Goal: Task Accomplishment & Management: Use online tool/utility

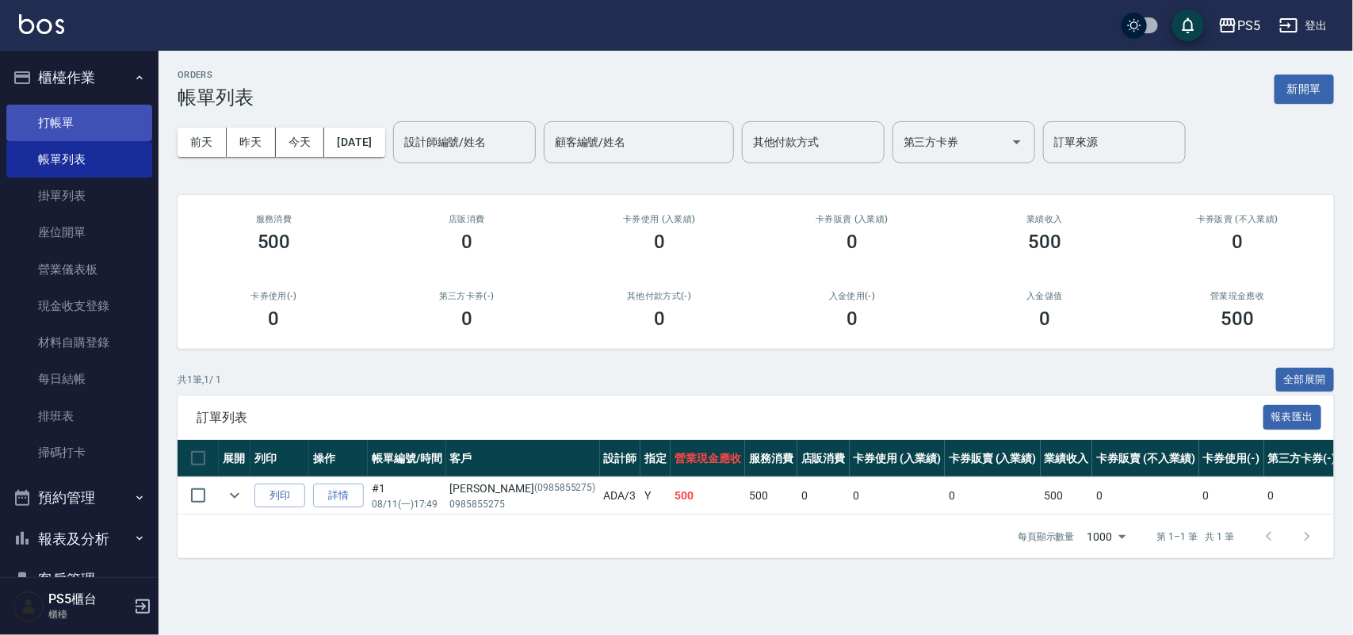
click at [72, 117] on link "打帳單" at bounding box center [79, 123] width 146 height 36
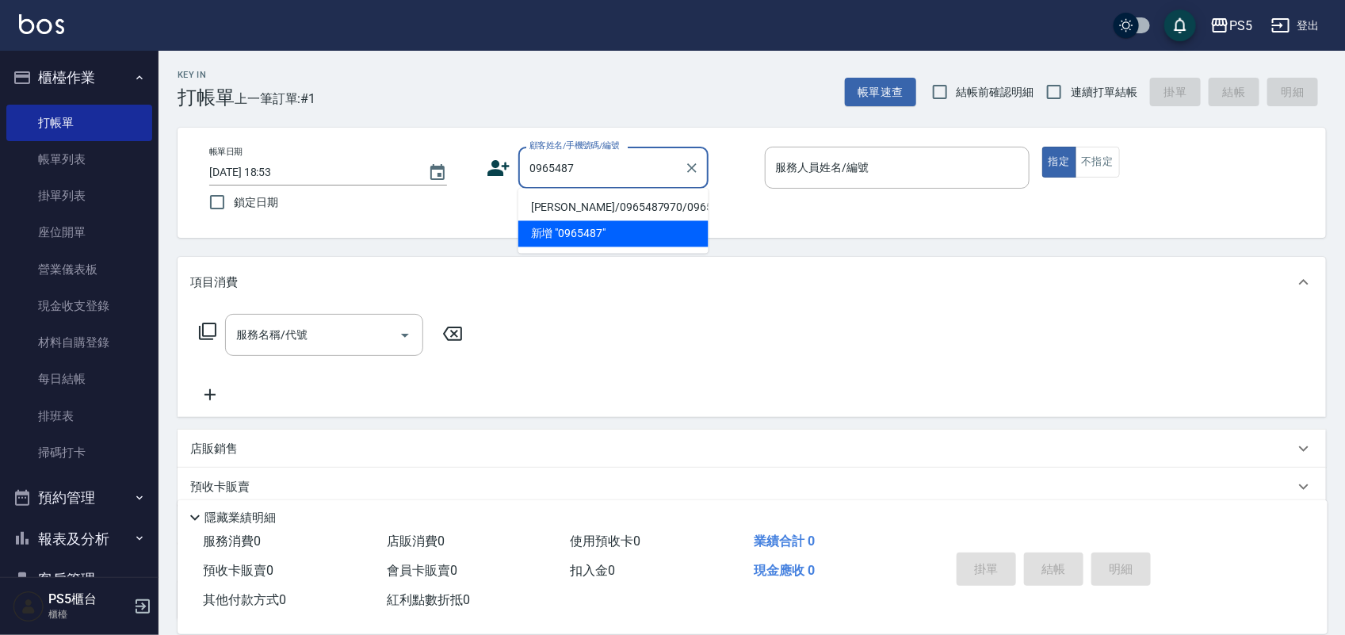
type input "[PERSON_NAME]/0965487970/0965487970"
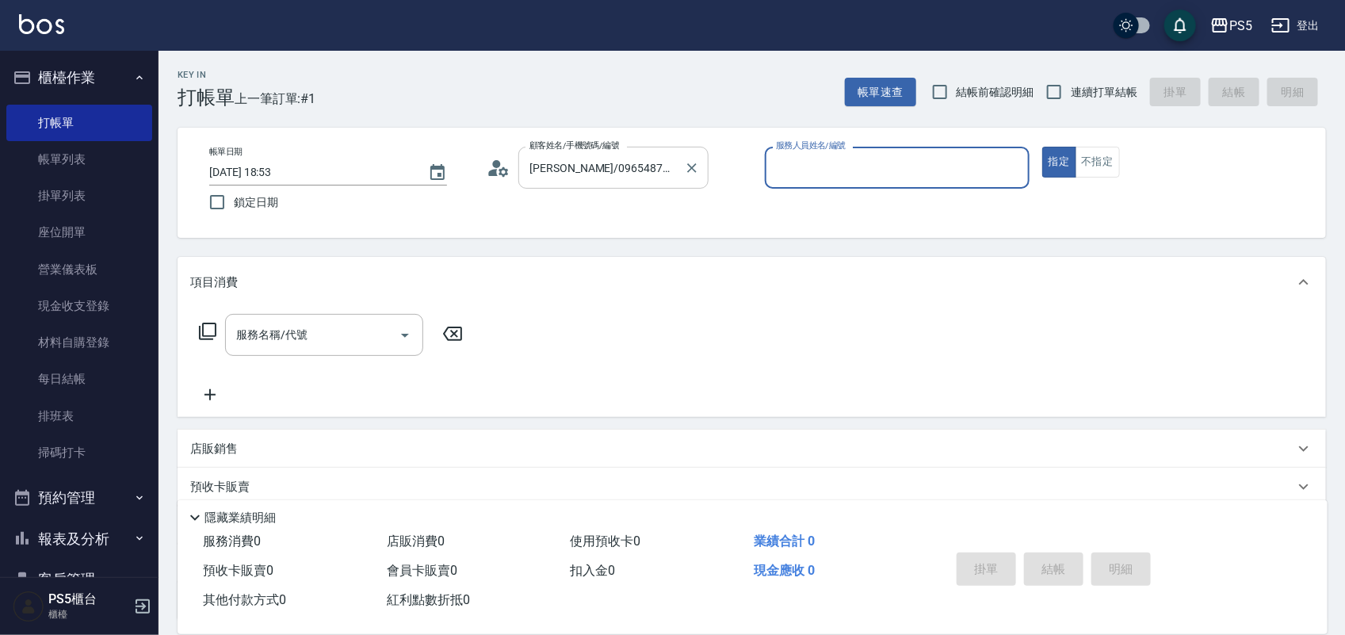
type input "Lita-6"
click at [1042, 147] on button "指定" at bounding box center [1059, 162] width 34 height 31
type button "true"
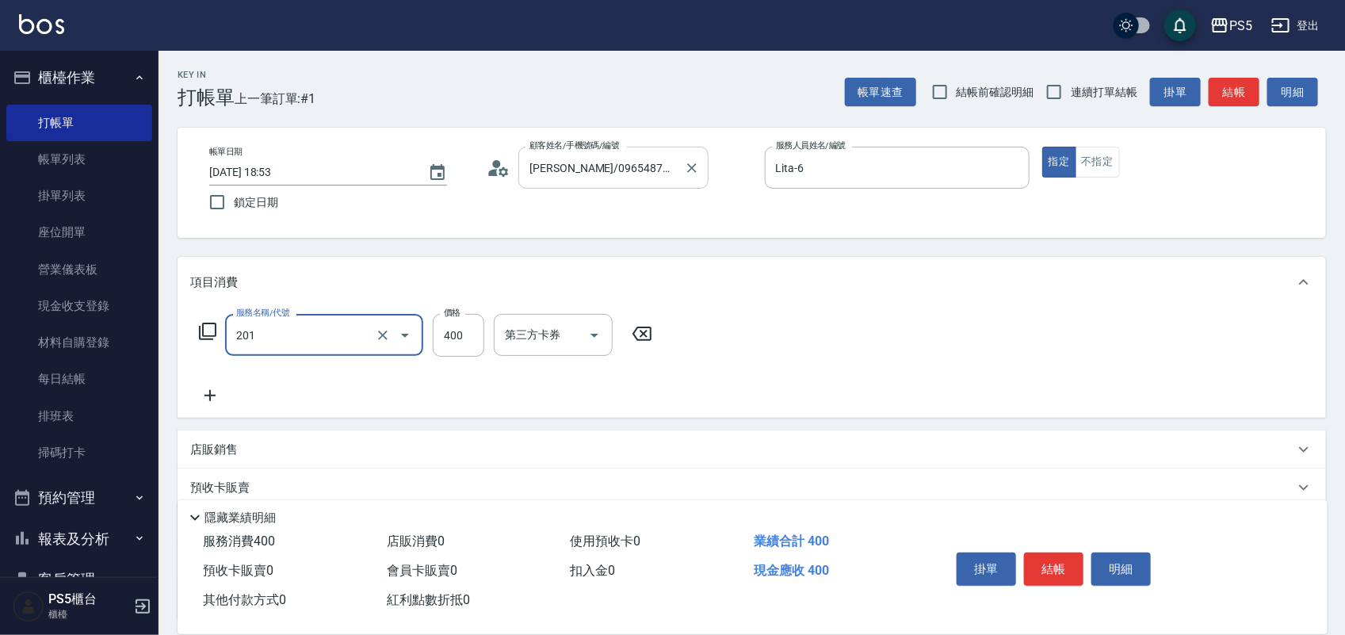
type input "洗剪400(201)"
type input "500"
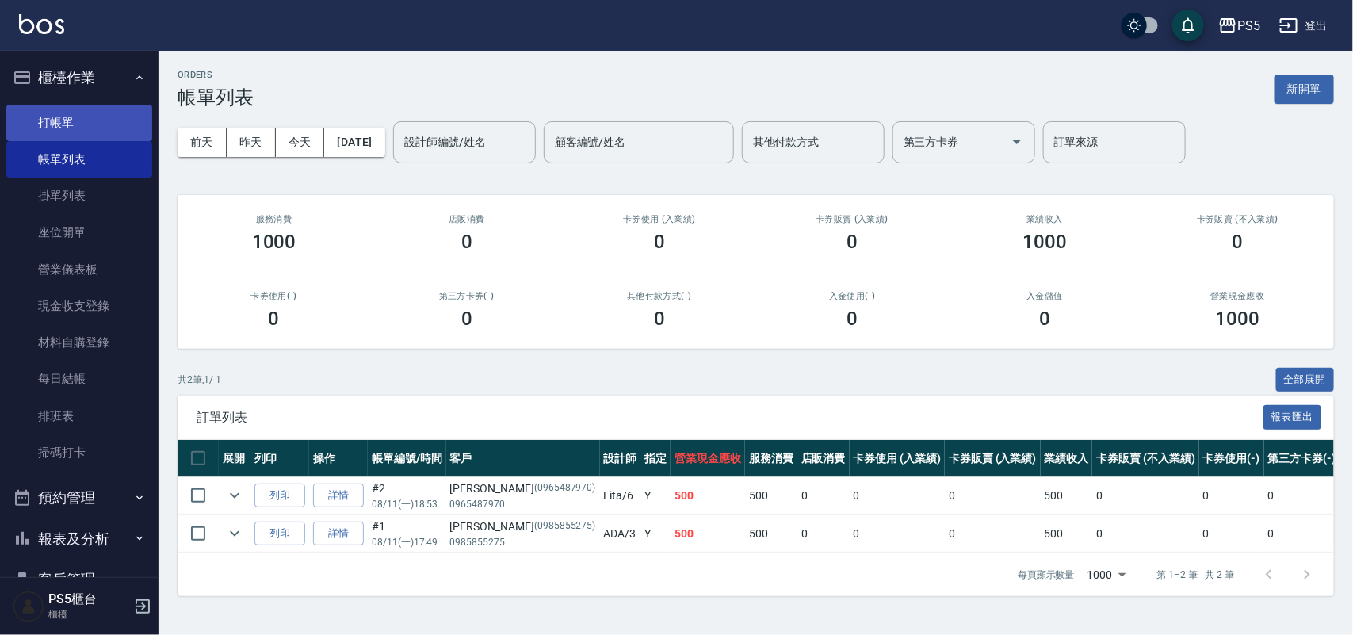
click at [72, 124] on link "打帳單" at bounding box center [79, 123] width 146 height 36
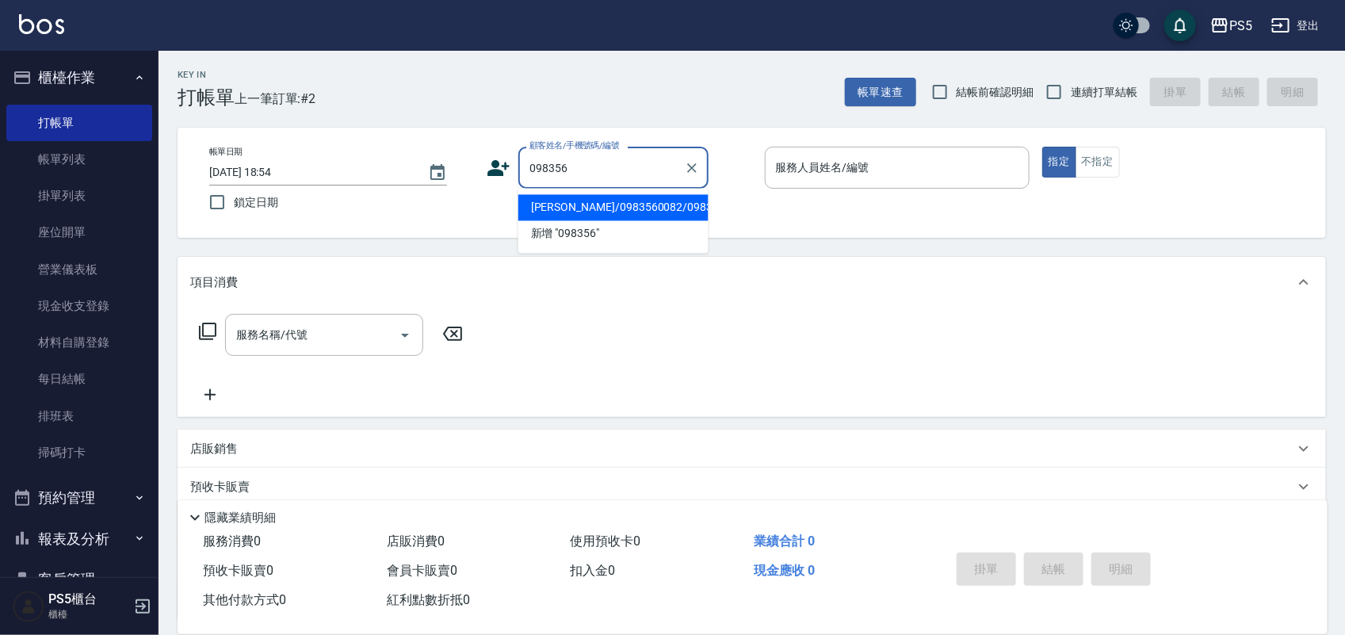
click at [581, 204] on li "[PERSON_NAME]/0983560082/0983560082" at bounding box center [613, 208] width 190 height 26
type input "[PERSON_NAME]/0983560082/0983560082"
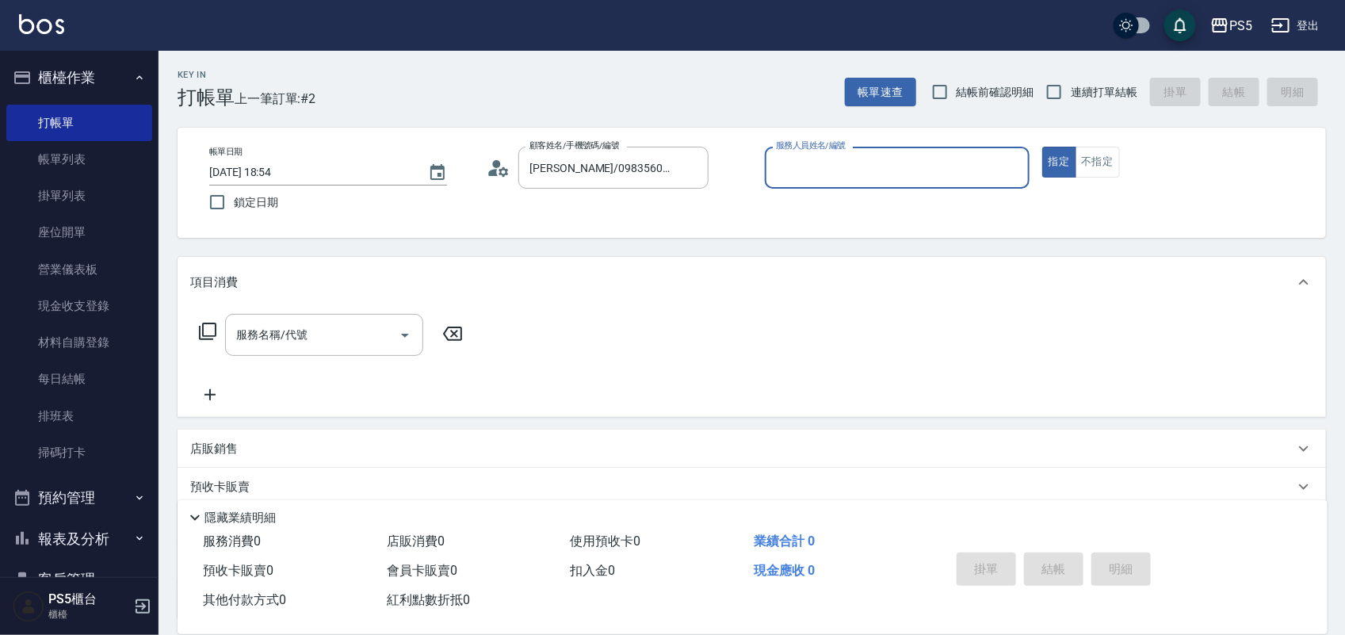
type input "Lita-6"
click at [1042, 147] on button "指定" at bounding box center [1059, 162] width 34 height 31
type button "true"
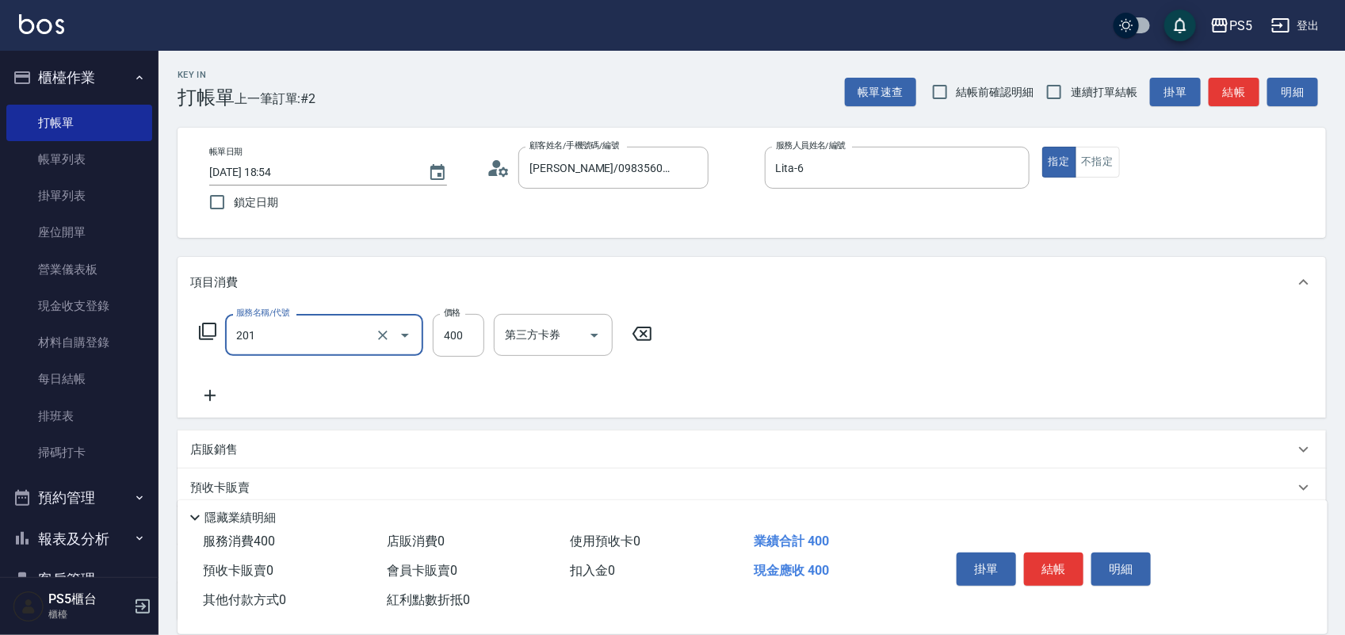
type input "洗剪400(201)"
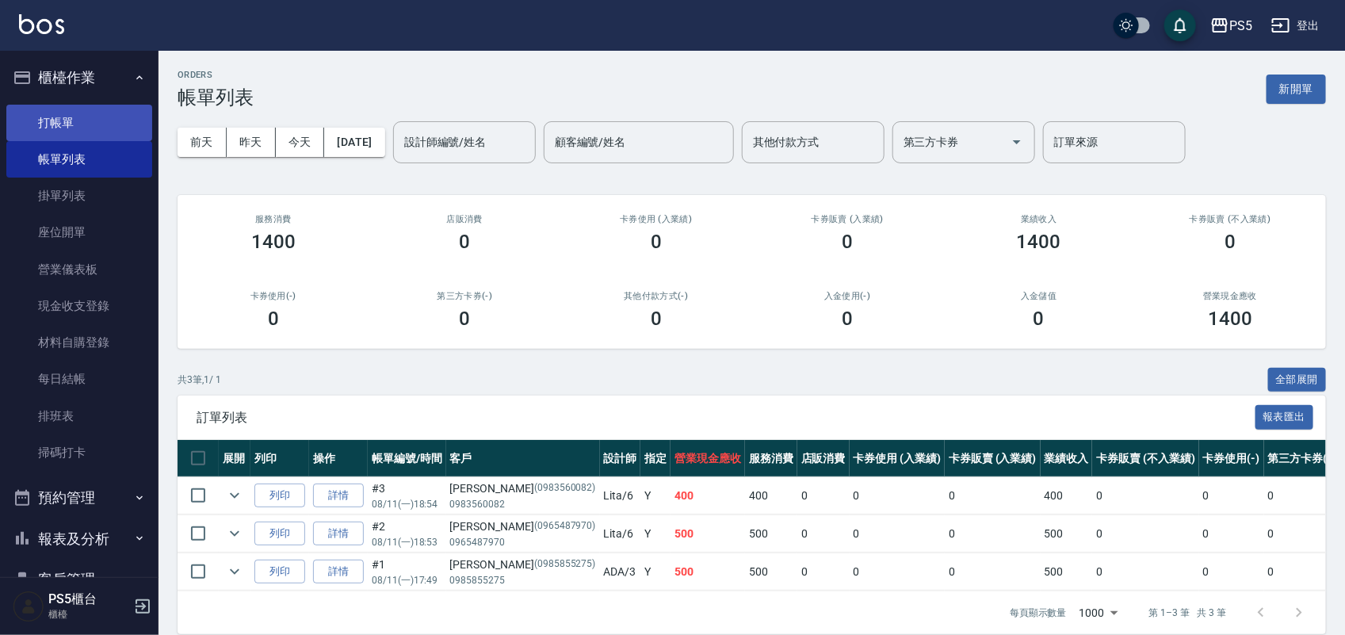
click at [79, 112] on link "打帳單" at bounding box center [79, 123] width 146 height 36
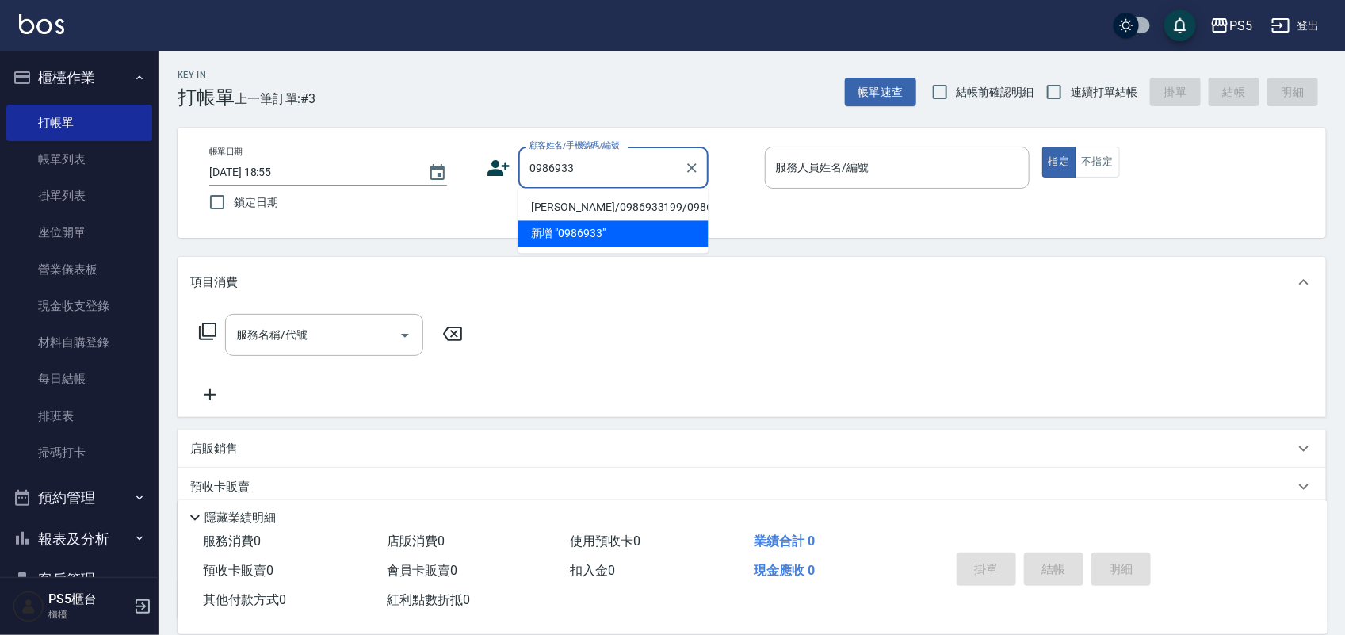
type input "[PERSON_NAME]/0986933199/0986933199"
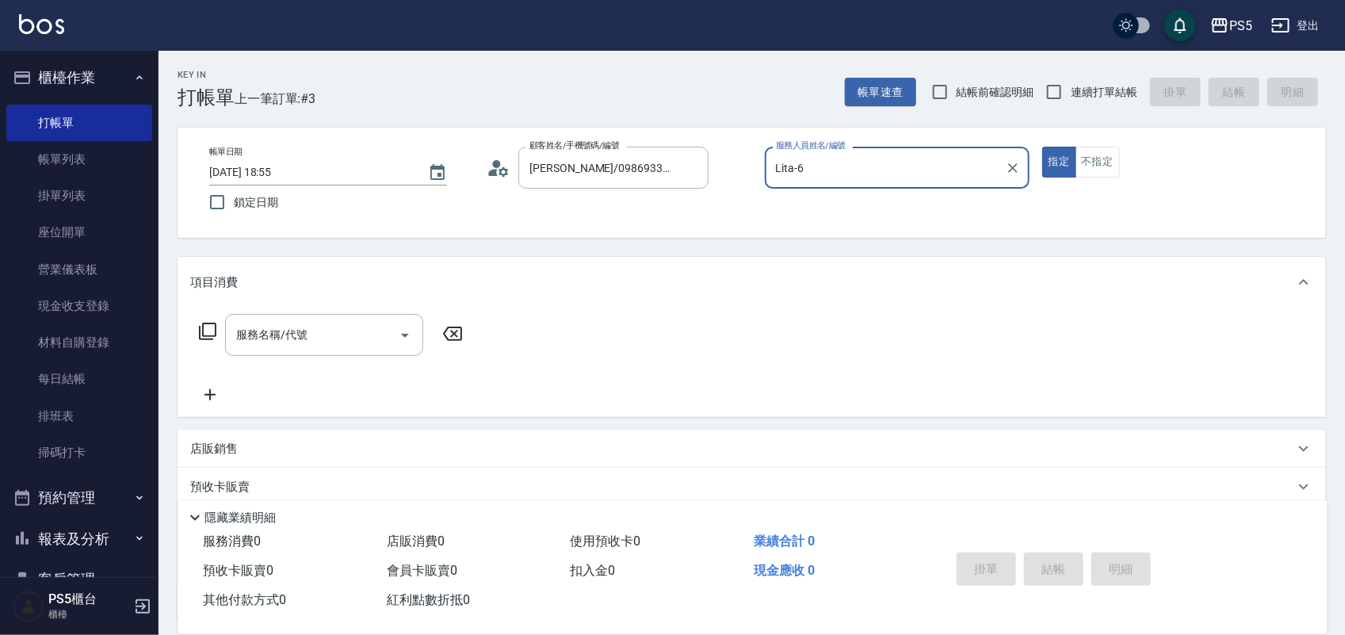
type input "Lita-6"
click at [1042, 147] on button "指定" at bounding box center [1059, 162] width 34 height 31
type button "true"
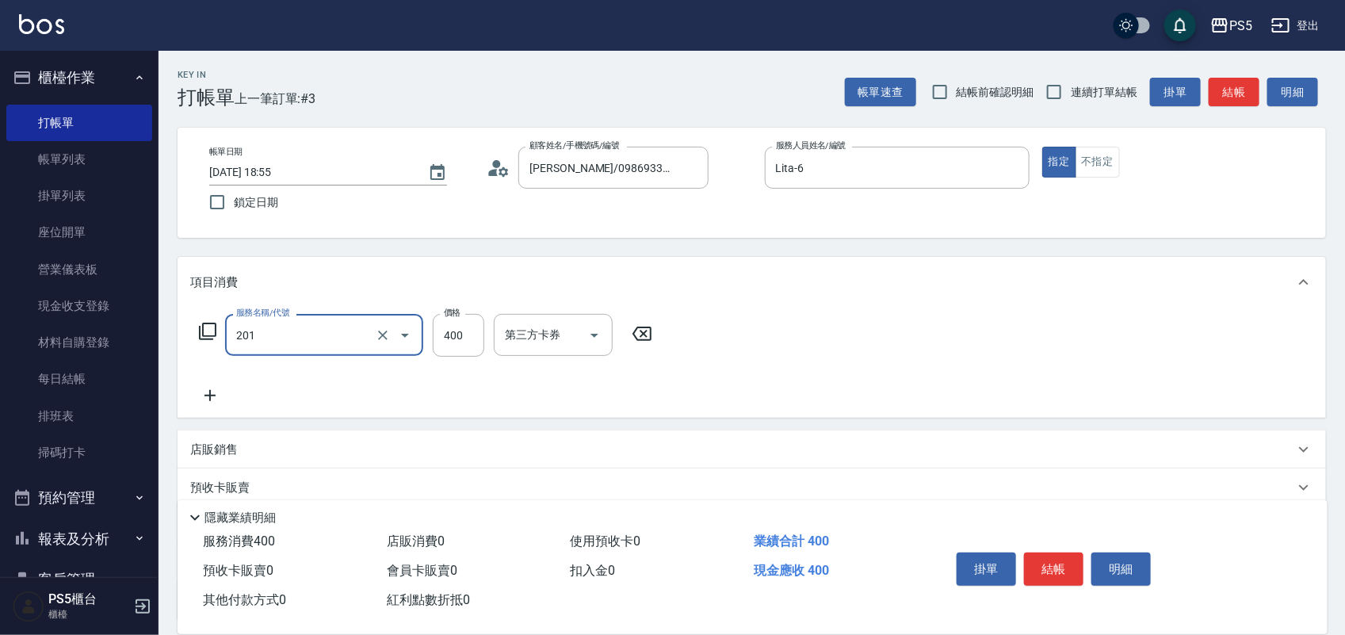
type input "洗剪400(201)"
type input "340"
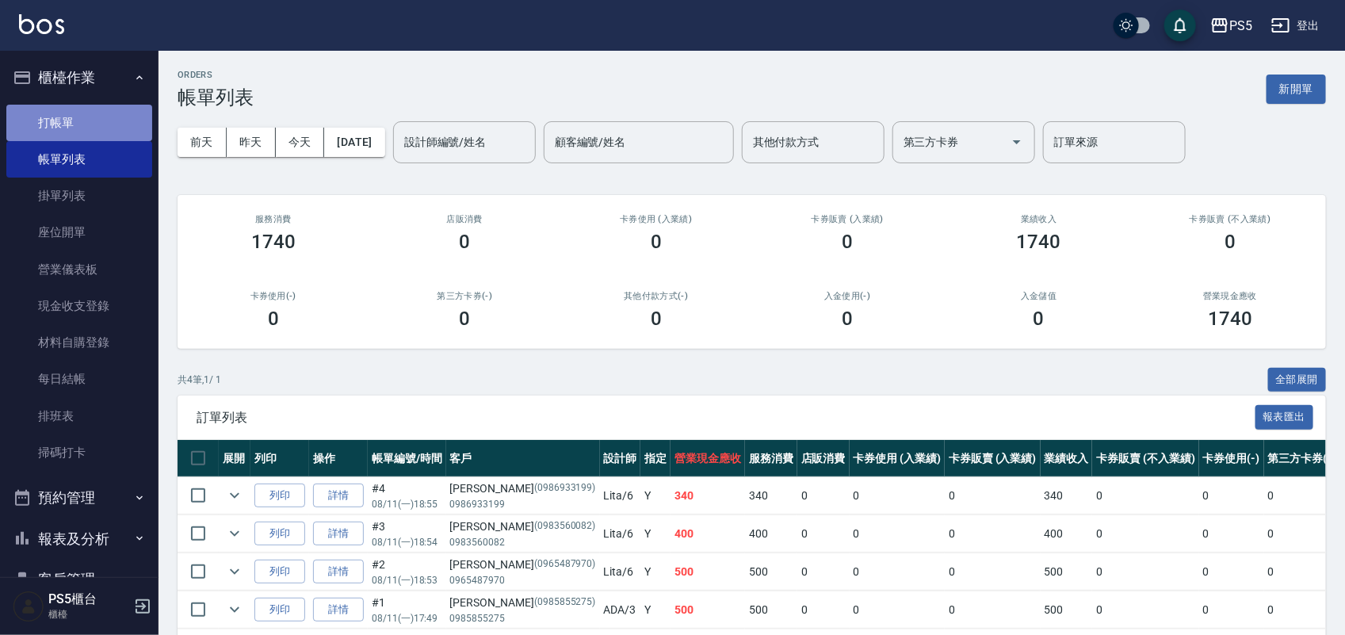
click at [84, 125] on link "打帳單" at bounding box center [79, 123] width 146 height 36
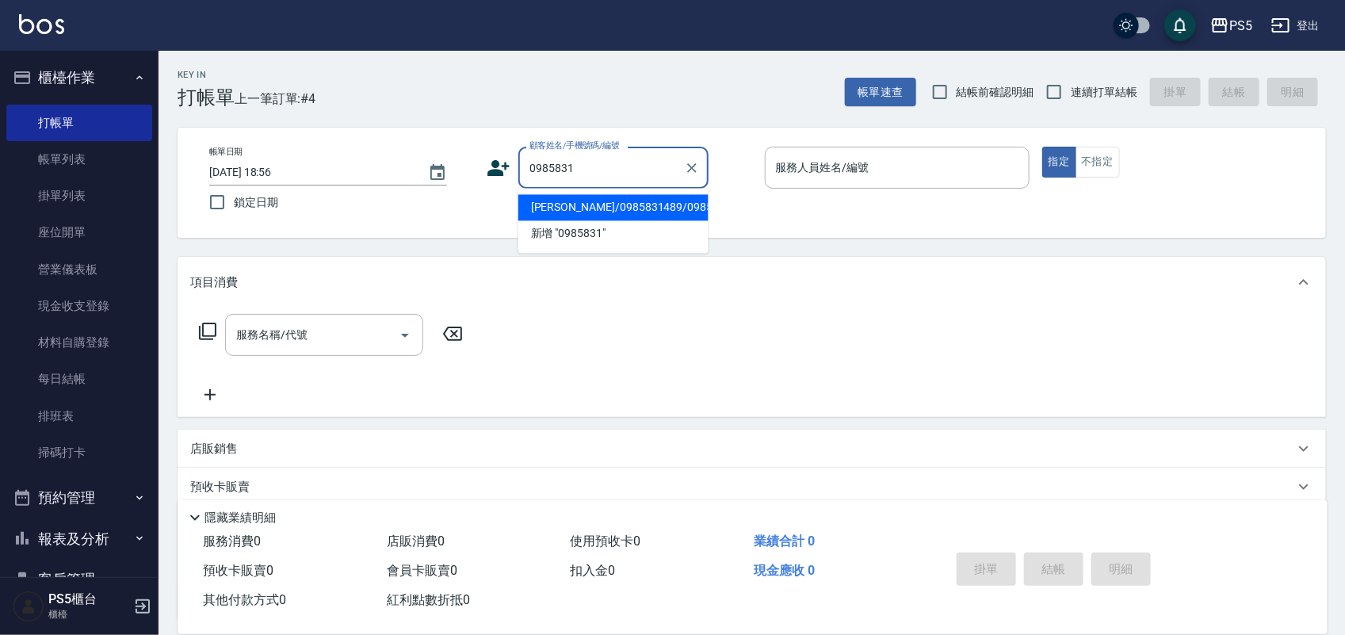
type input "[PERSON_NAME]/0985831489/0985831489"
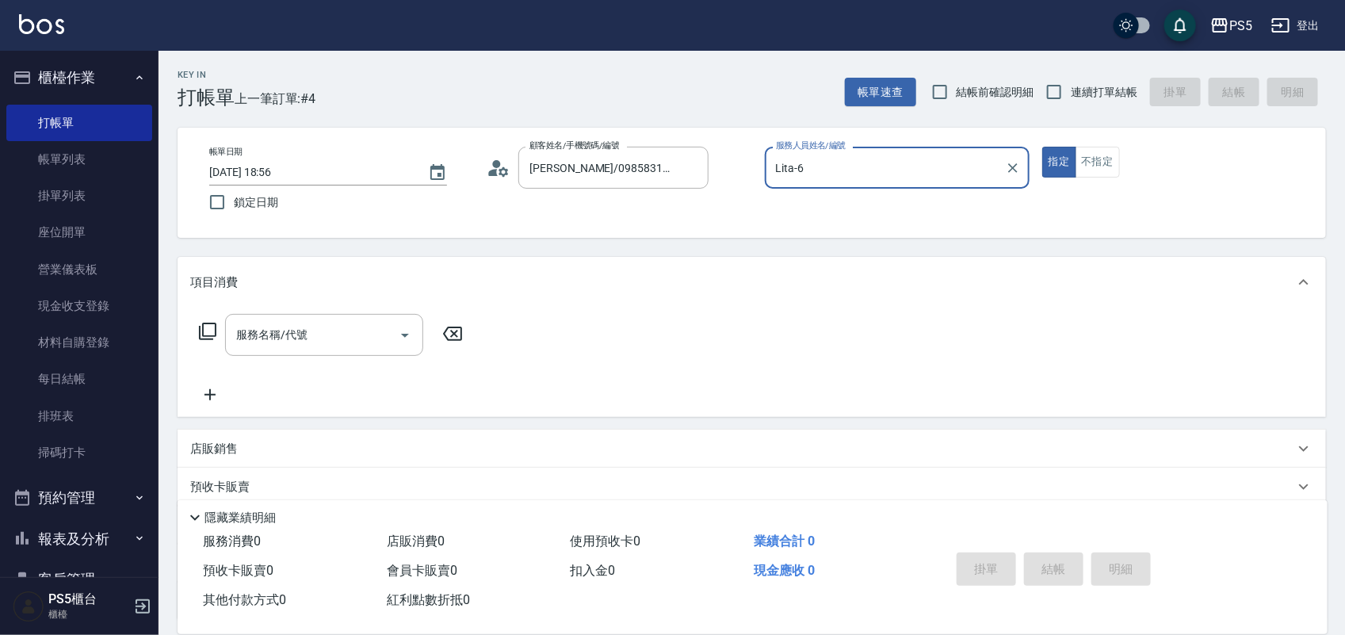
type input "Lita-6"
click at [1042, 147] on button "指定" at bounding box center [1059, 162] width 34 height 31
type button "true"
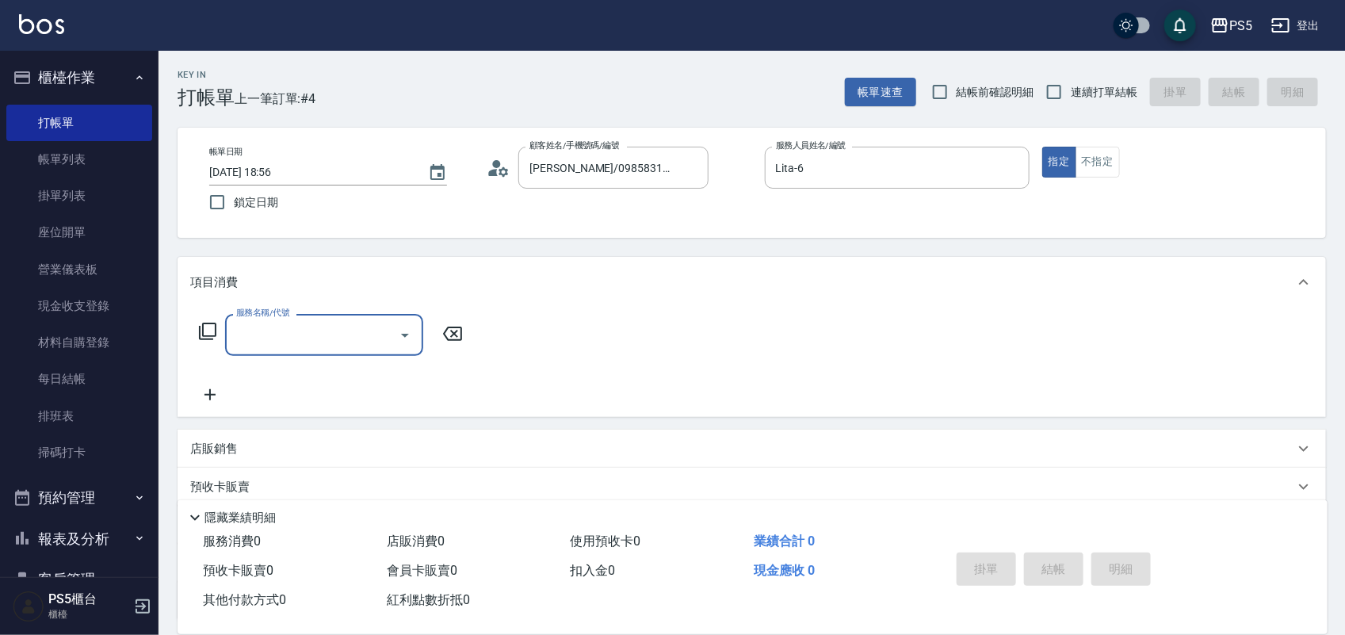
type input "5"
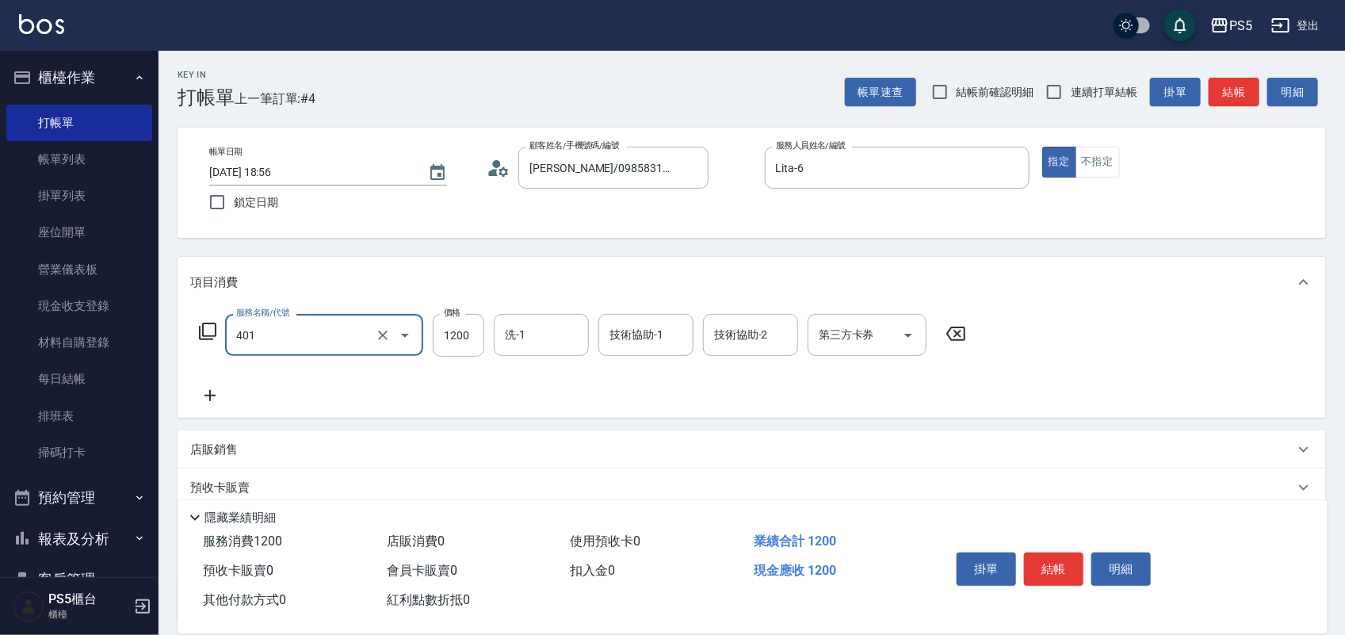
type input "基本染髮(401)"
type input "2000"
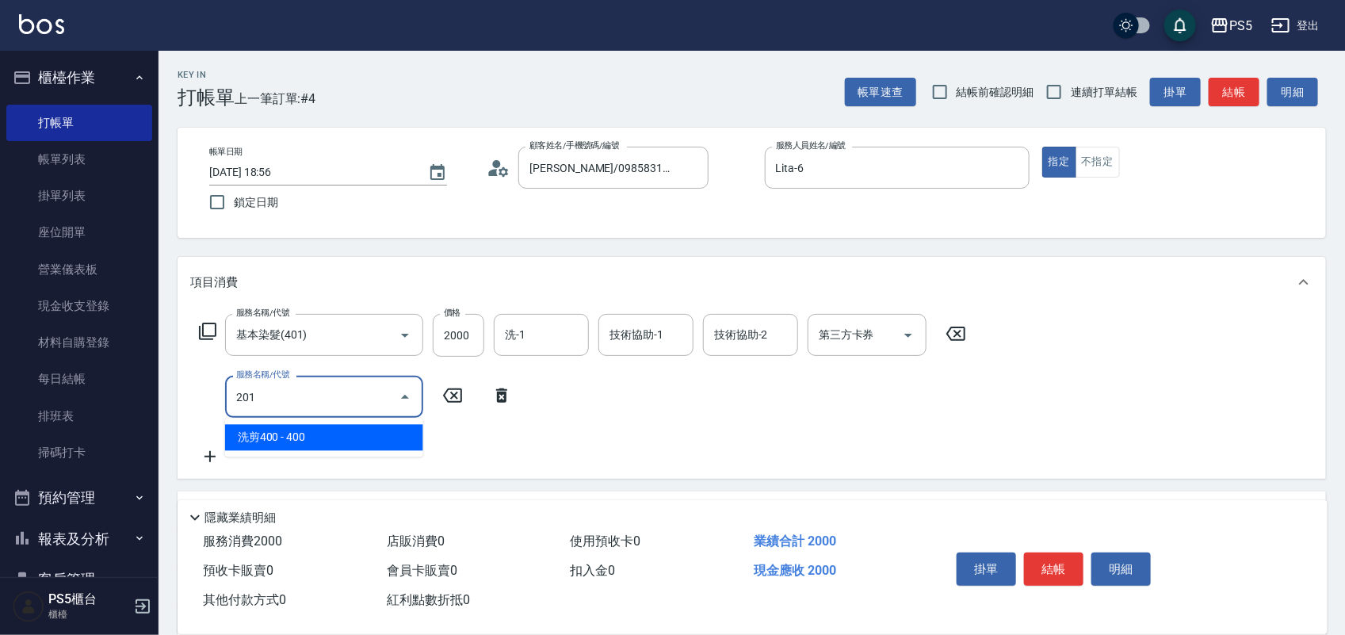
type input "洗剪400(201)"
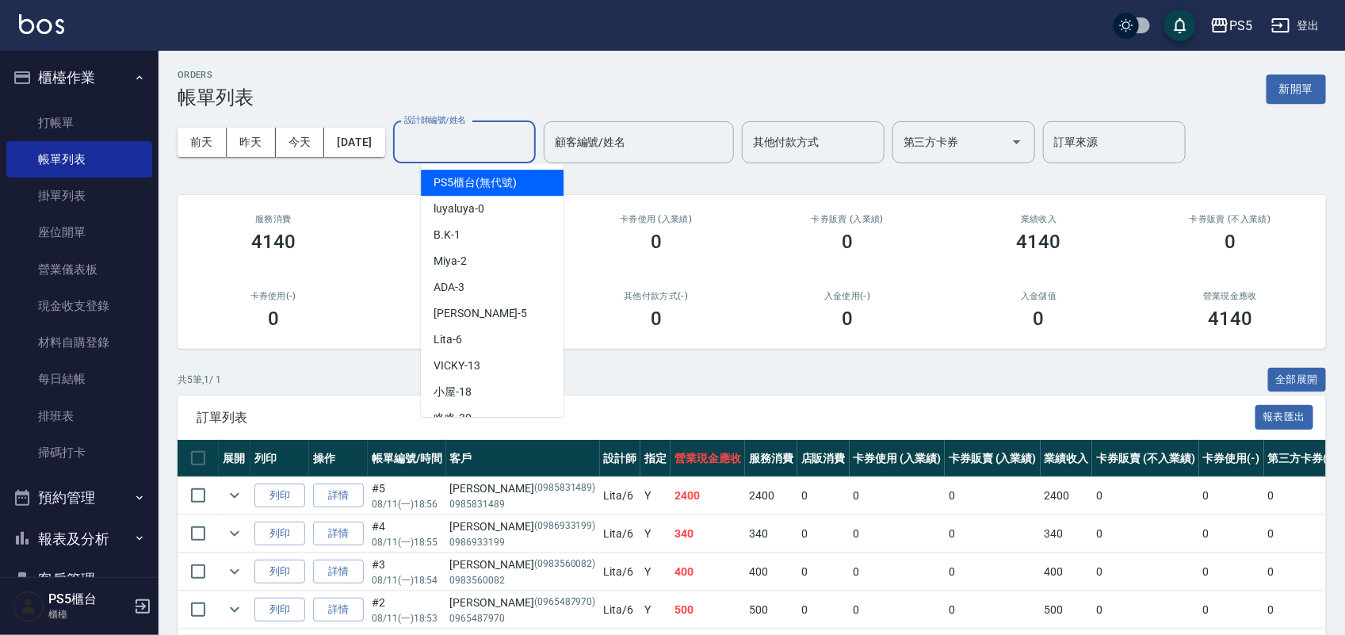
click at [445, 128] on div "設計師編號/姓名 設計師編號/姓名" at bounding box center [464, 142] width 143 height 42
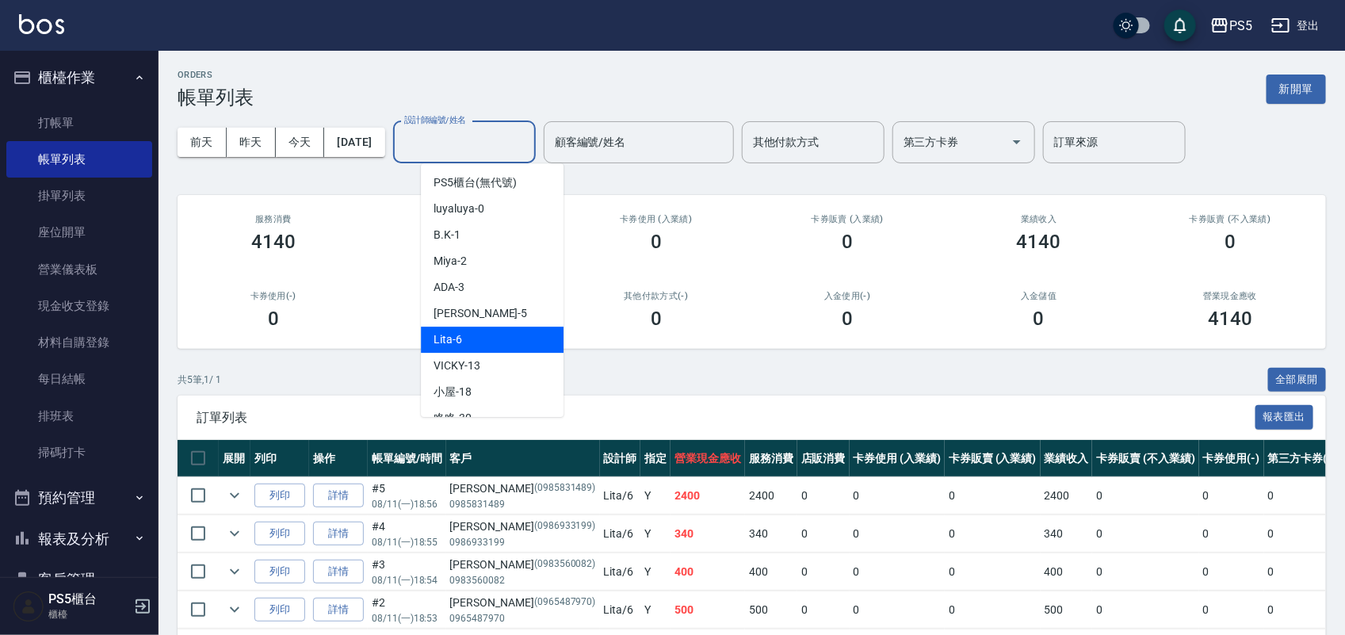
click at [495, 342] on div "Lita -6" at bounding box center [492, 340] width 143 height 26
type input "Lita-6"
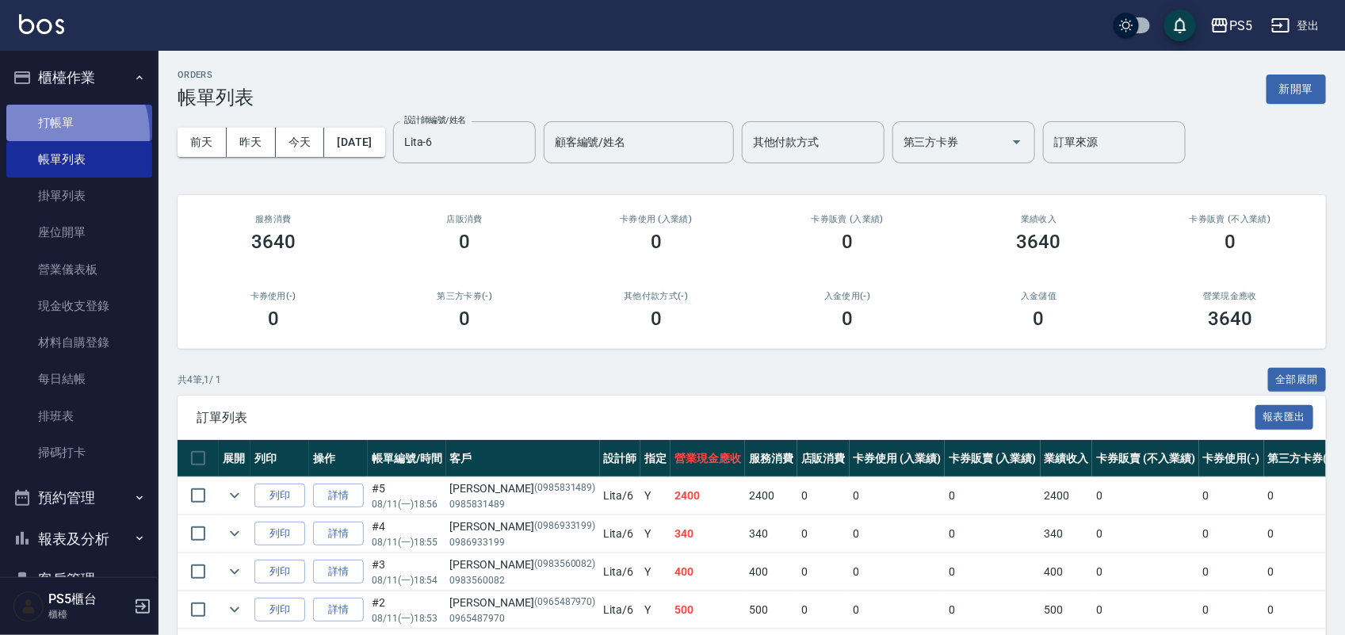
click at [45, 135] on link "打帳單" at bounding box center [79, 123] width 146 height 36
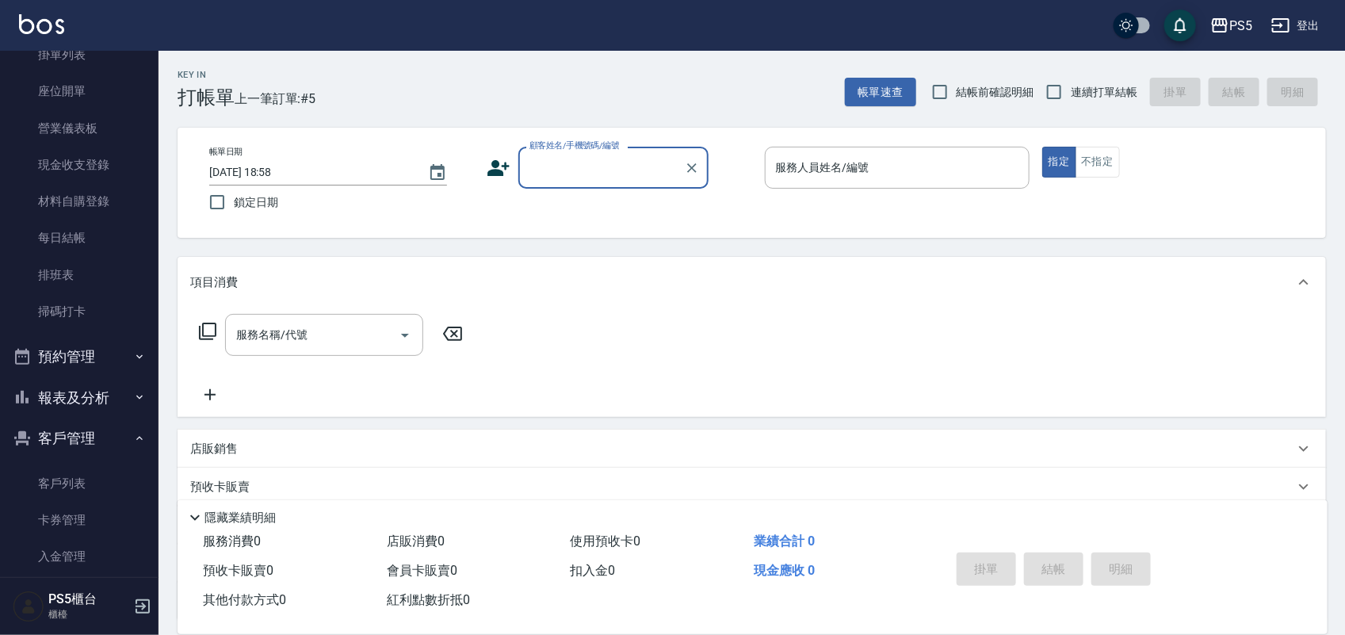
scroll to position [373, 0]
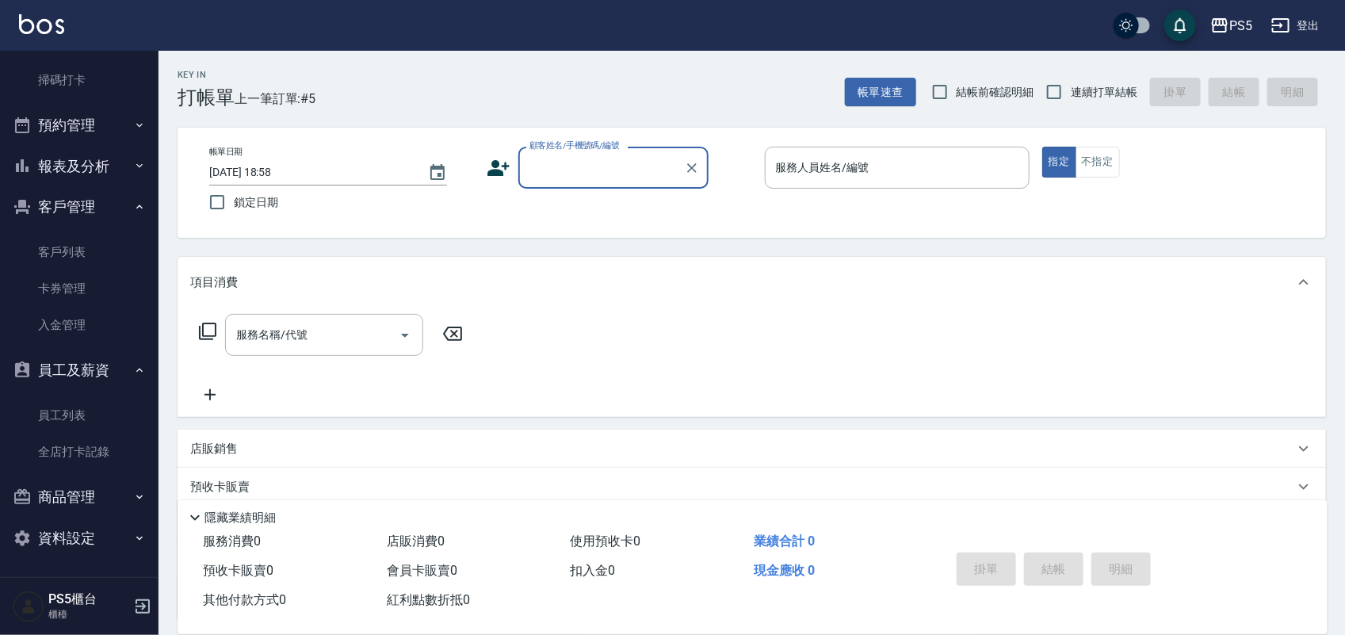
click at [109, 174] on button "報表及分析" at bounding box center [79, 166] width 146 height 41
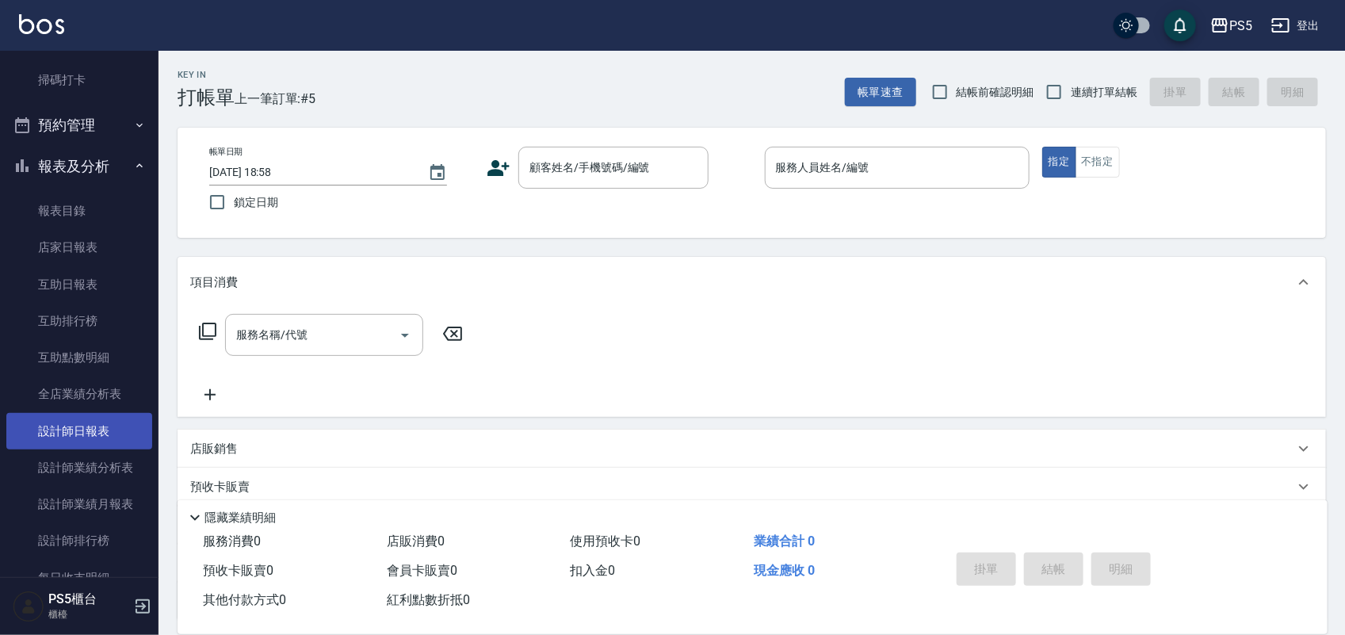
click at [124, 432] on link "設計師日報表" at bounding box center [79, 431] width 146 height 36
